Goal: Transaction & Acquisition: Purchase product/service

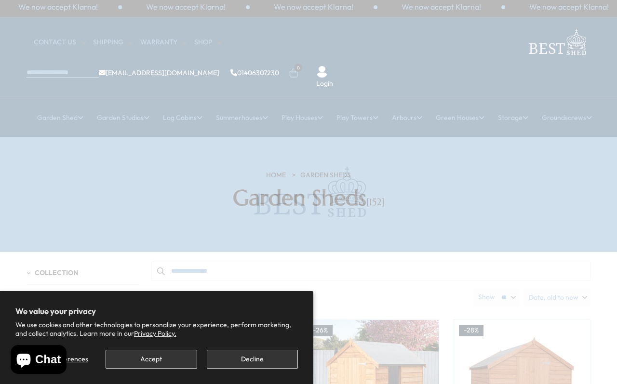
scroll to position [3, 0]
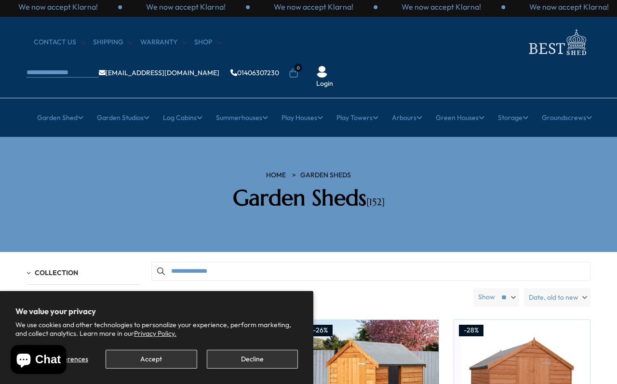
click at [257, 360] on button "Decline" at bounding box center [252, 359] width 91 height 19
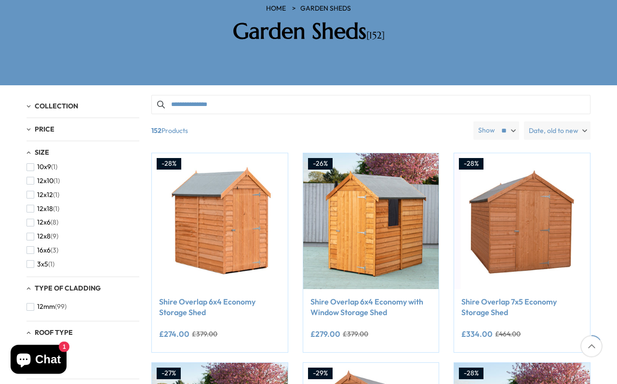
scroll to position [88, 0]
click at [34, 228] on button "12x8 (9)" at bounding box center [42, 235] width 32 height 14
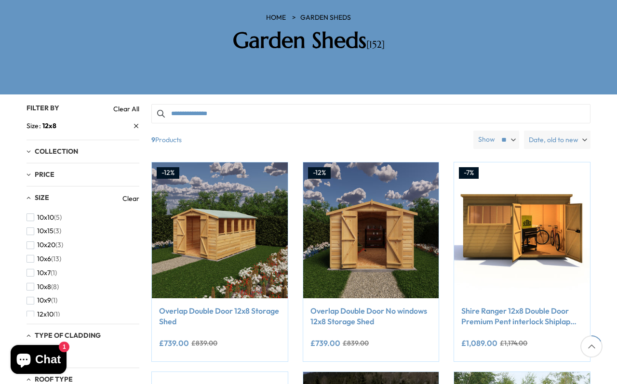
scroll to position [156, 0]
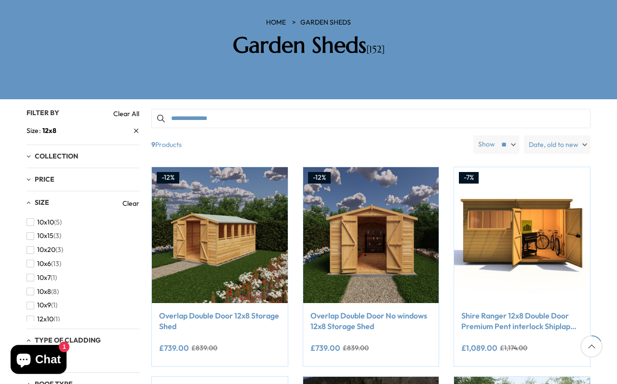
click at [548, 275] on button "Add to Cart" at bounding box center [521, 284] width 117 height 19
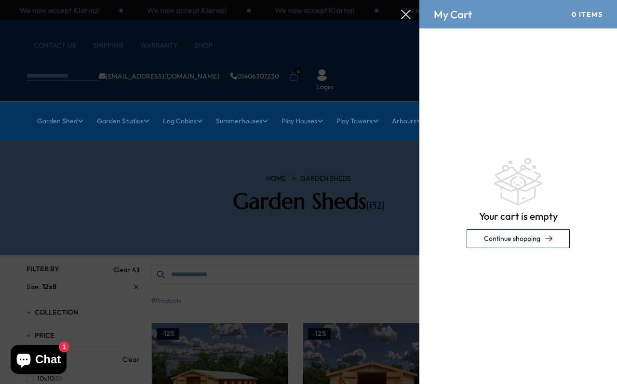
scroll to position [0, 0]
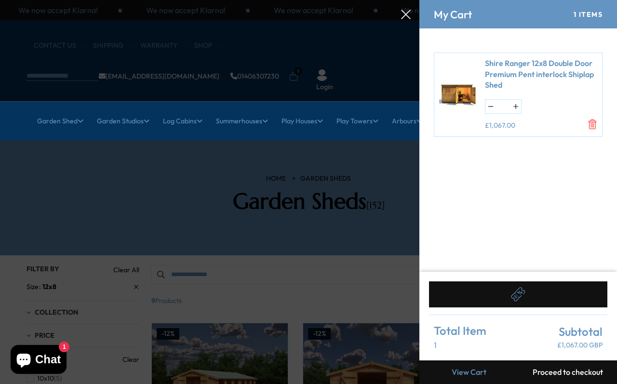
click at [410, 16] on icon at bounding box center [406, 15] width 10 height 10
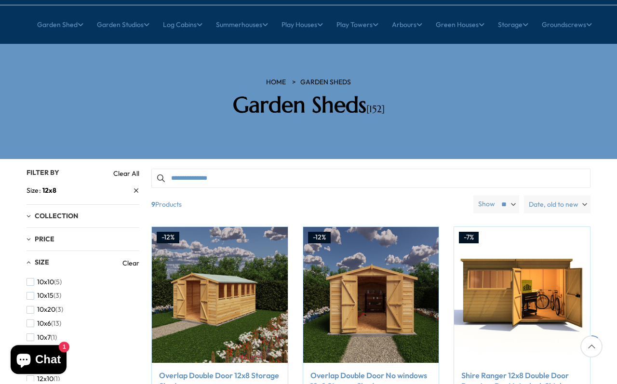
scroll to position [97, 0]
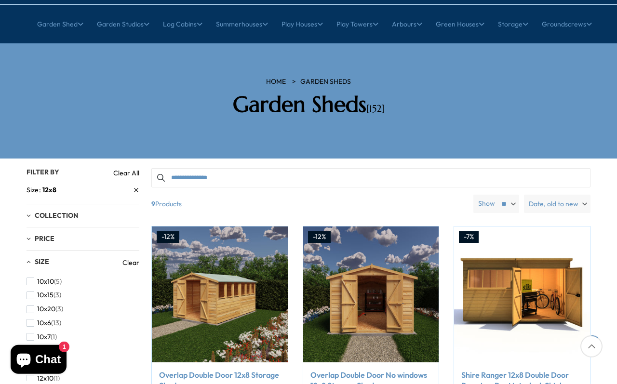
click at [508, 81] on div "HOME Garden Sheds Garden Sheds [152]" at bounding box center [308, 101] width 578 height 48
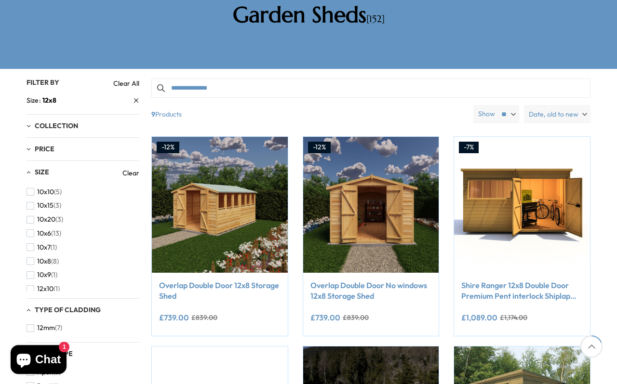
scroll to position [189, 0]
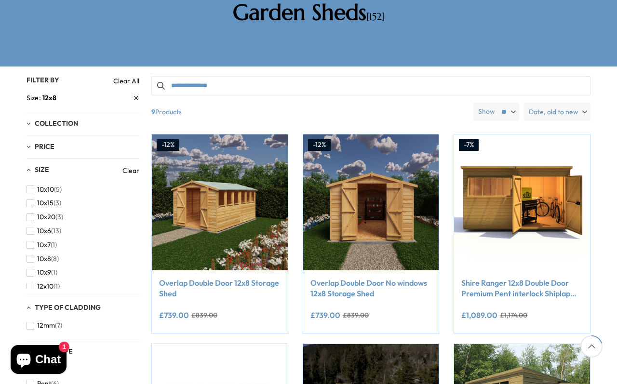
click at [522, 278] on link "Shire Ranger 12x8 Double Door Premium Pent interlock Shiplap Shed" at bounding box center [521, 289] width 121 height 22
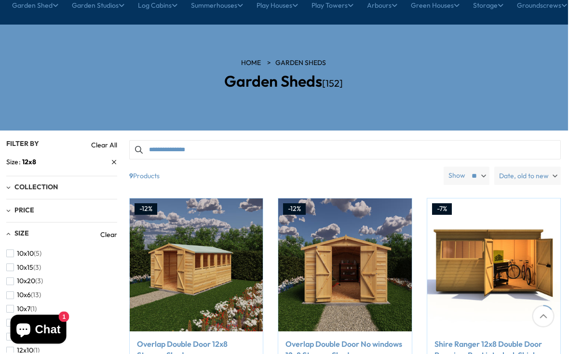
scroll to position [110, 0]
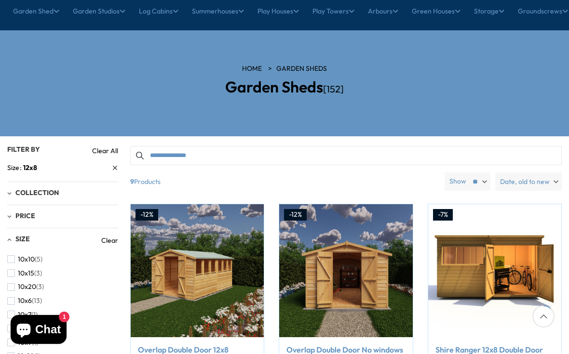
scroll to position [134, 13]
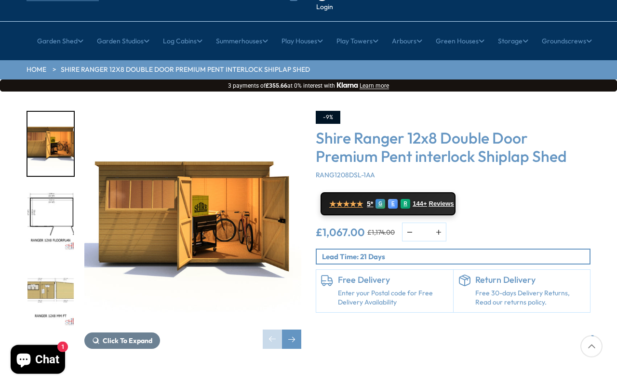
scroll to position [80, 0]
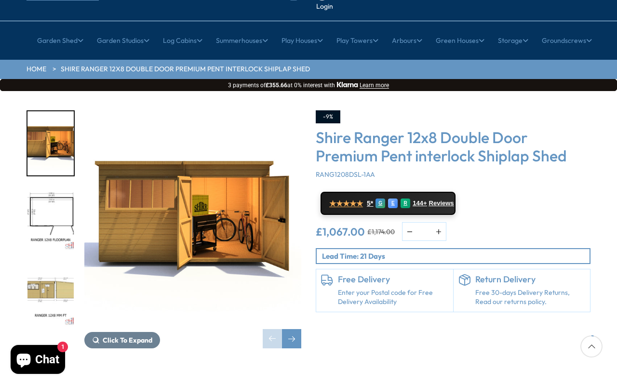
click at [134, 336] on span "Click To Expand" at bounding box center [128, 340] width 50 height 9
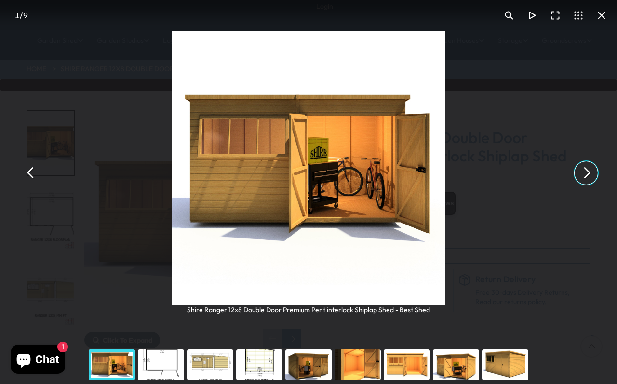
click at [568, 178] on button "You can close this modal content with the ESC key" at bounding box center [585, 172] width 23 height 23
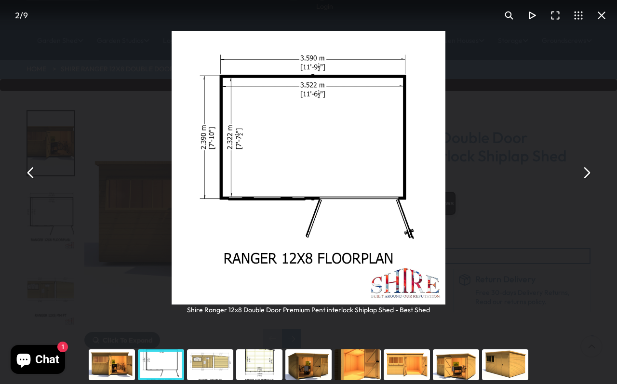
click at [568, 173] on button "You can close this modal content with the ESC key" at bounding box center [585, 172] width 23 height 23
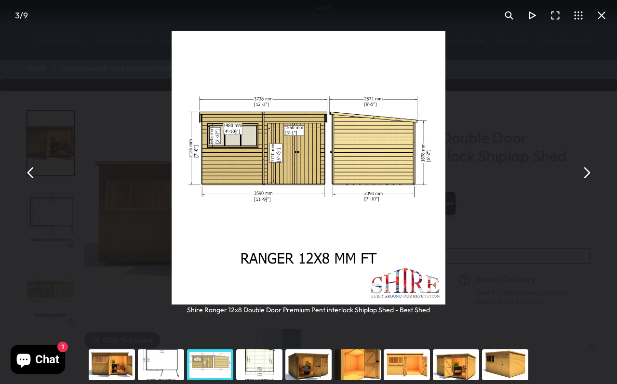
click at [568, 173] on button "You can close this modal content with the ESC key" at bounding box center [585, 172] width 23 height 23
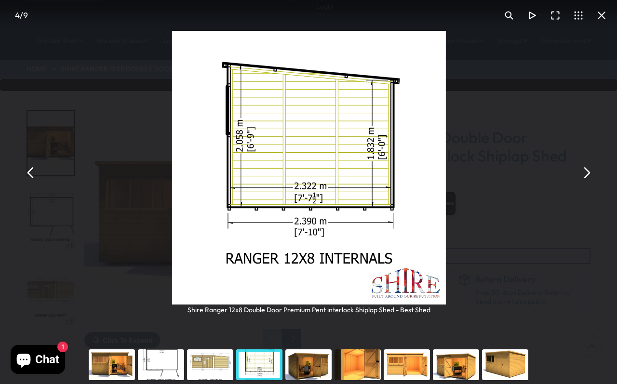
click at [568, 178] on button "You can close this modal content with the ESC key" at bounding box center [585, 172] width 23 height 23
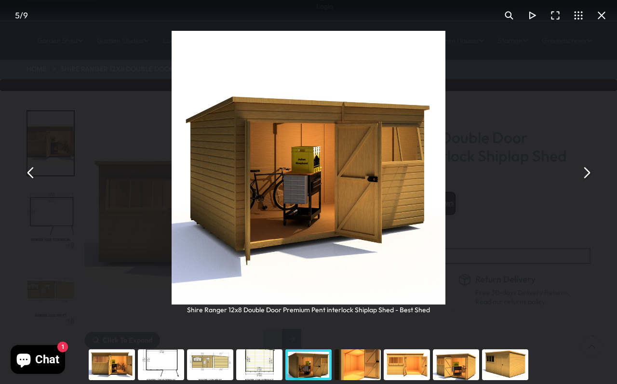
click at [568, 181] on button "You can close this modal content with the ESC key" at bounding box center [585, 172] width 23 height 23
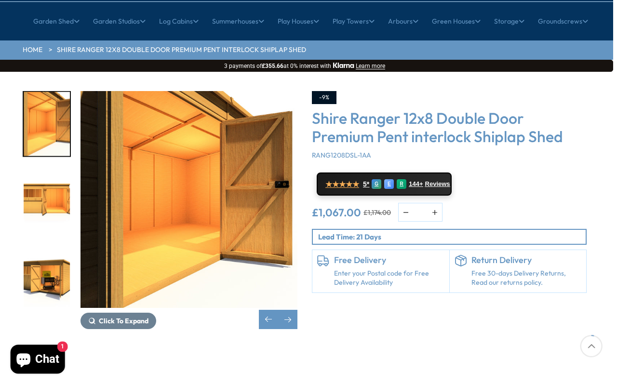
scroll to position [100, 5]
